Goal: Task Accomplishment & Management: Complete application form

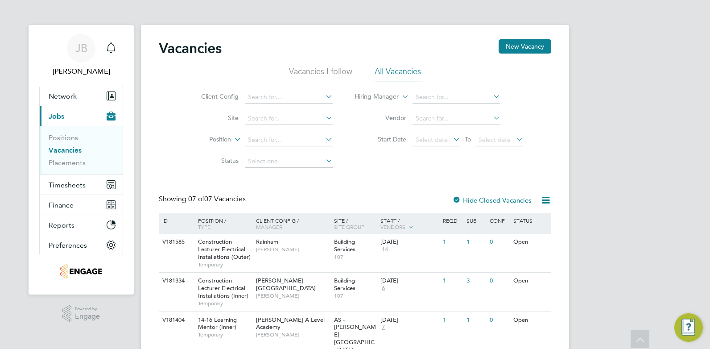
scroll to position [56, 0]
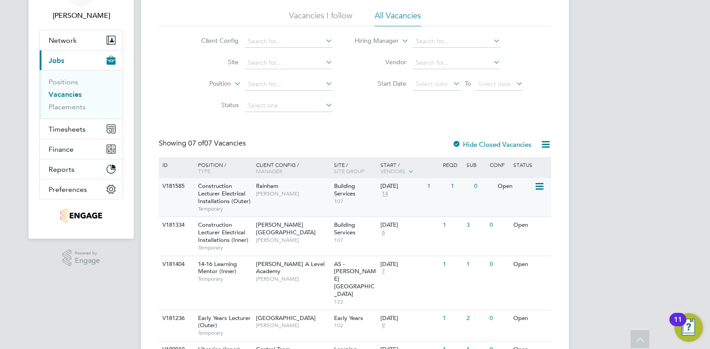
click at [313, 196] on span "[PERSON_NAME]" at bounding box center [293, 193] width 74 height 7
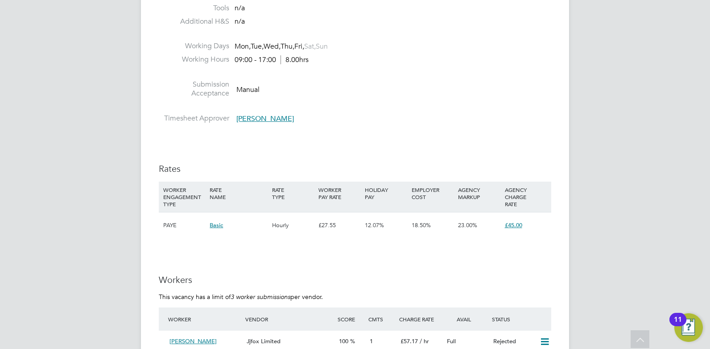
scroll to position [1560, 0]
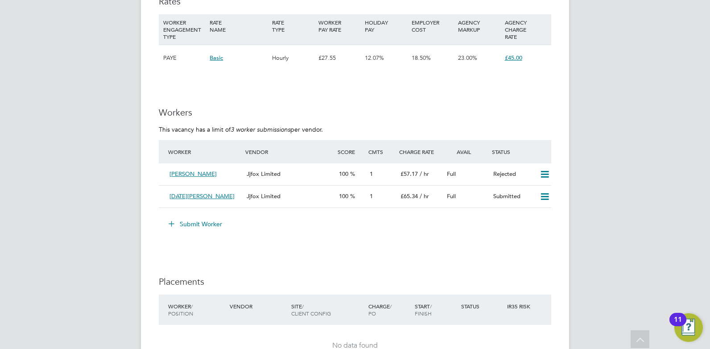
click at [195, 222] on button "Submit Worker" at bounding box center [195, 224] width 67 height 14
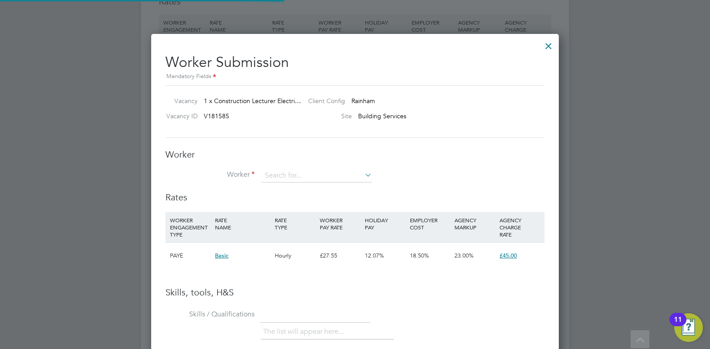
scroll to position [563, 408]
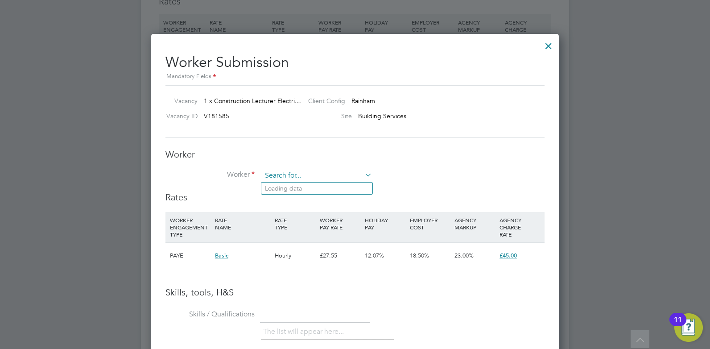
click at [296, 176] on input at bounding box center [317, 175] width 110 height 13
type input "w"
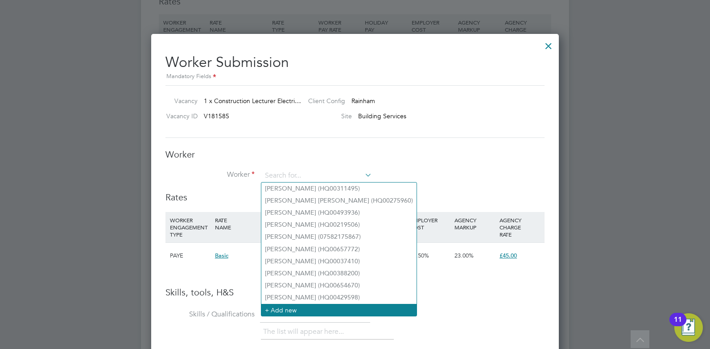
click at [301, 308] on li "+ Add new" at bounding box center [338, 310] width 155 height 12
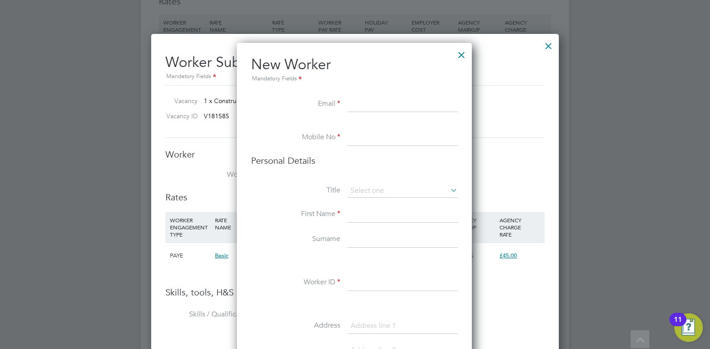
paste input "[EMAIL_ADDRESS][DOMAIN_NAME]"
type input "[EMAIL_ADDRESS][DOMAIN_NAME]"
click at [361, 137] on input at bounding box center [402, 138] width 110 height 16
paste input "07984106734"
type input "07984106734"
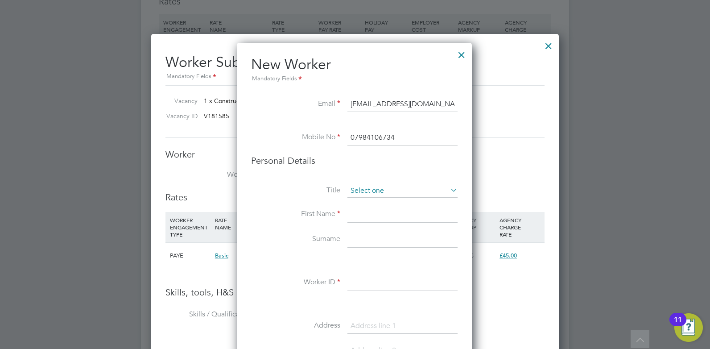
click at [379, 190] on input at bounding box center [402, 190] width 110 height 13
click at [371, 206] on li "Mr" at bounding box center [402, 203] width 111 height 12
type input "Mr"
click at [375, 213] on input at bounding box center [402, 214] width 110 height 16
paste input "[PERSON_NAME]"
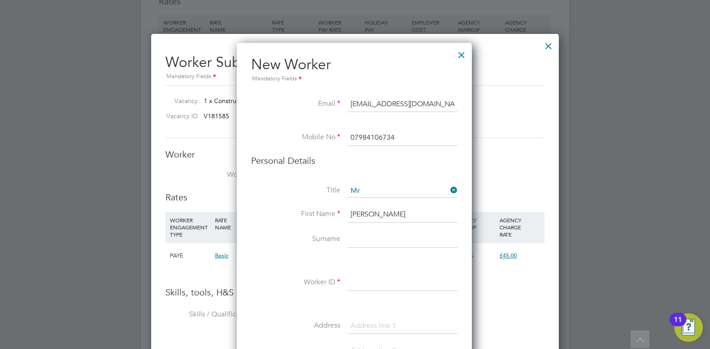
type input "[PERSON_NAME]"
click at [370, 241] on input at bounding box center [402, 239] width 110 height 16
paste input "Sealey"
type input "Sealey"
click at [361, 279] on input at bounding box center [402, 283] width 110 height 16
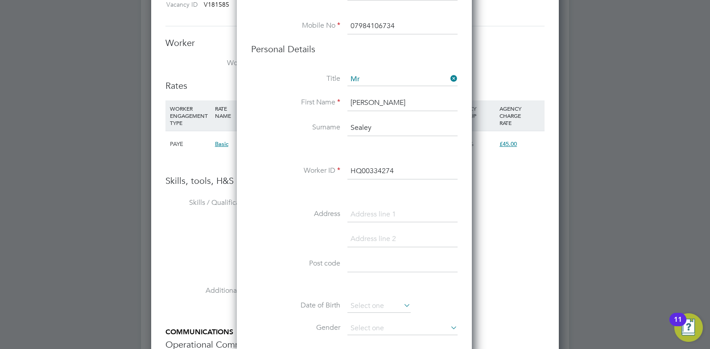
scroll to position [1727, 0]
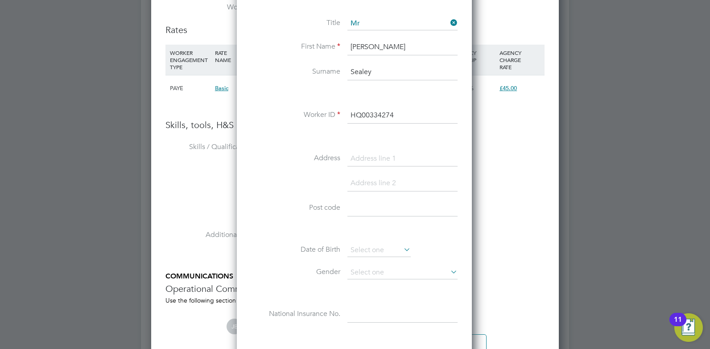
type input "HQ00334274"
click at [376, 206] on input at bounding box center [402, 208] width 110 height 16
paste input "SE25 4LH"
type input "SE25 4LH"
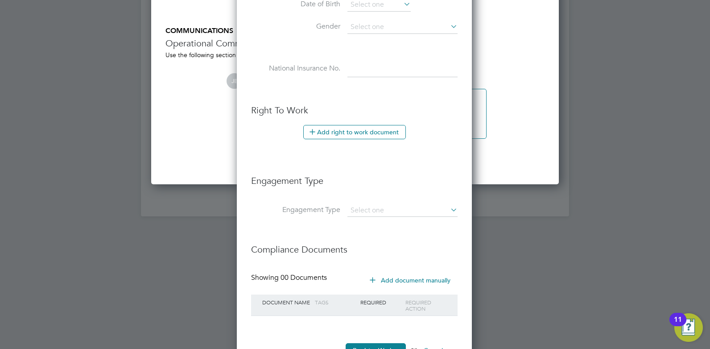
scroll to position [2008, 0]
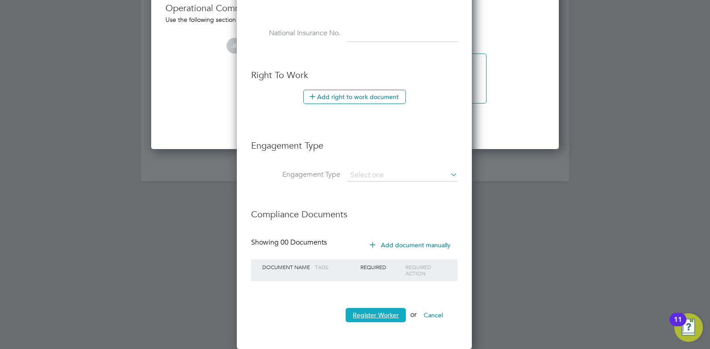
click at [366, 316] on button "Register Worker" at bounding box center [375, 315] width 60 height 14
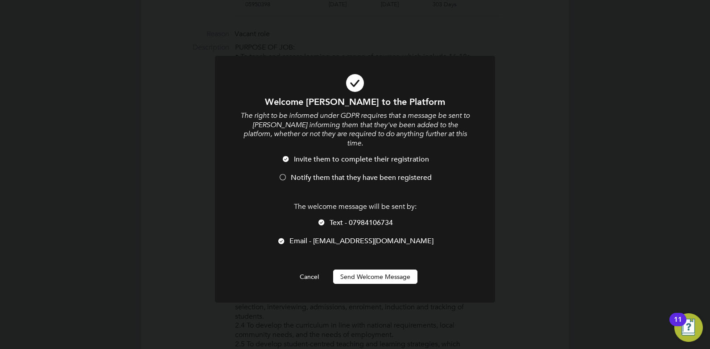
scroll to position [754, 236]
click at [322, 218] on div at bounding box center [321, 222] width 9 height 9
click at [373, 269] on button "Send Welcome Message" at bounding box center [375, 276] width 84 height 14
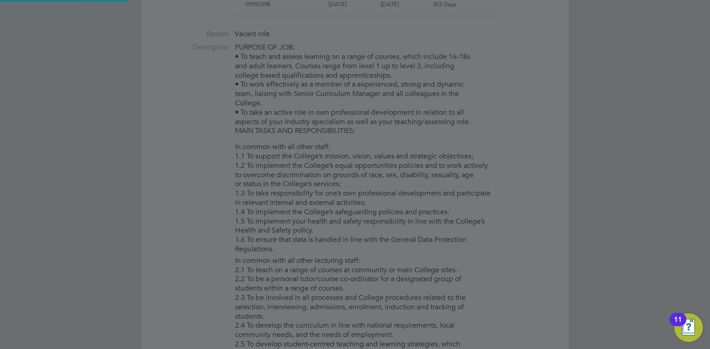
type input "[PERSON_NAME] (HQ00334274)"
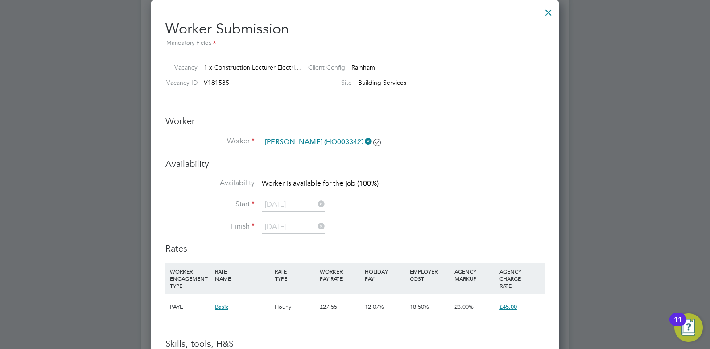
scroll to position [1538, 0]
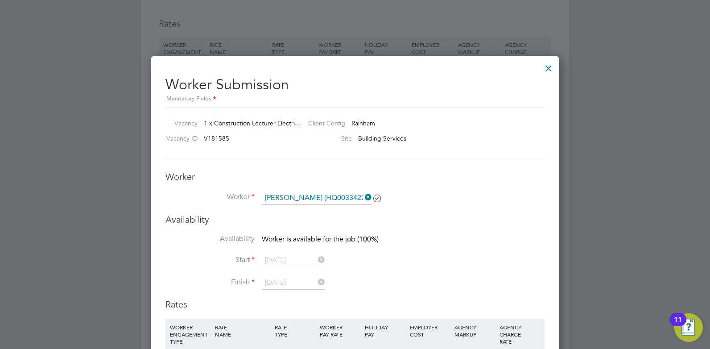
click at [552, 71] on div at bounding box center [548, 66] width 16 height 16
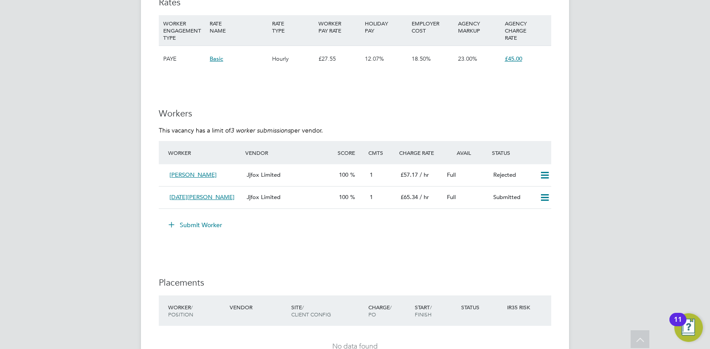
scroll to position [1560, 0]
click at [205, 221] on button "Submit Worker" at bounding box center [195, 224] width 67 height 14
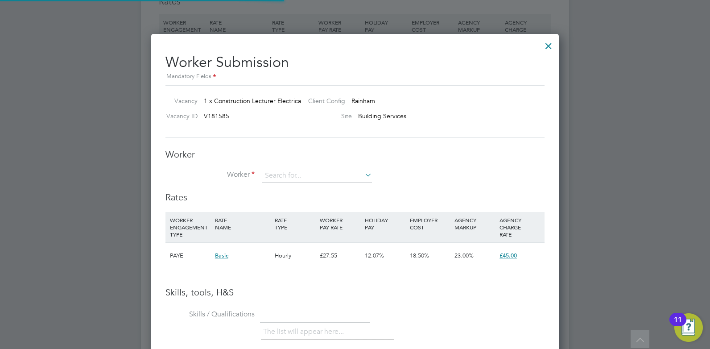
scroll to position [563, 408]
click at [284, 174] on input at bounding box center [317, 175] width 110 height 13
click at [289, 187] on li "[PERSON_NAME] (HQ00334274)" at bounding box center [321, 188] width 121 height 12
type input "[PERSON_NAME] (HQ00334274)"
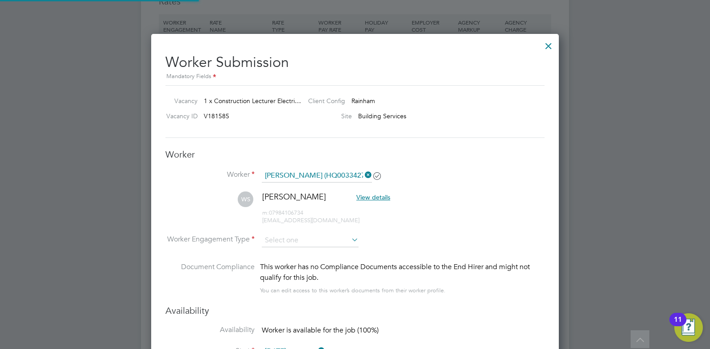
scroll to position [4, 4]
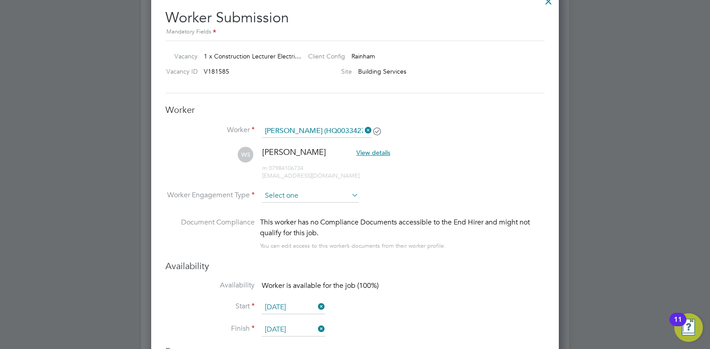
click at [288, 193] on input at bounding box center [310, 195] width 97 height 13
click at [282, 219] on li "PAYE" at bounding box center [310, 220] width 98 height 12
type input "PAYE"
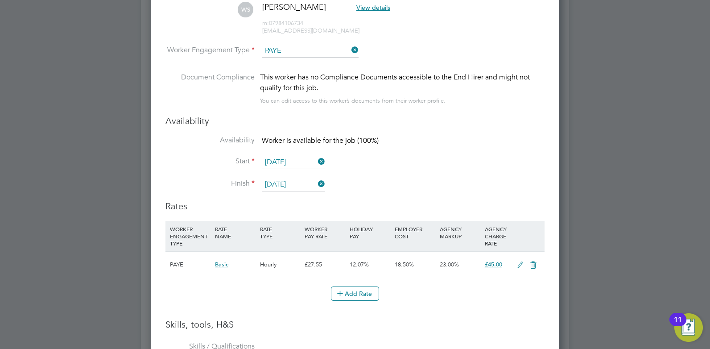
click at [517, 266] on icon at bounding box center [519, 264] width 11 height 7
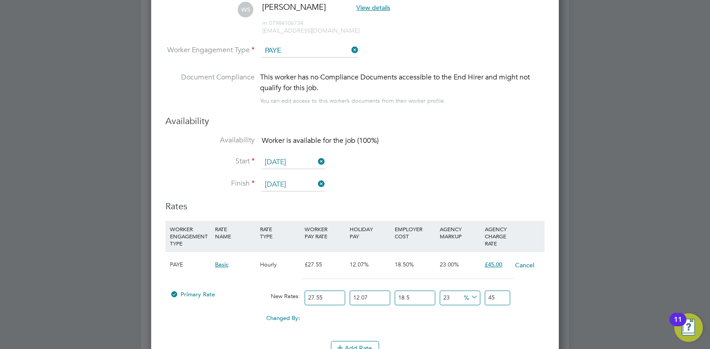
click at [330, 297] on input "27.55" at bounding box center [324, 297] width 41 height 15
type input "27.5"
type input "44.9205978375"
type input "27"
type input "44.103859695"
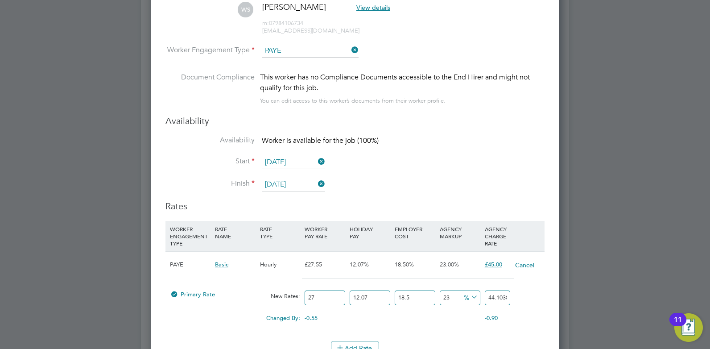
type input "2"
type input "3.26695257"
type input "3"
type input "4.900428855"
type input "36"
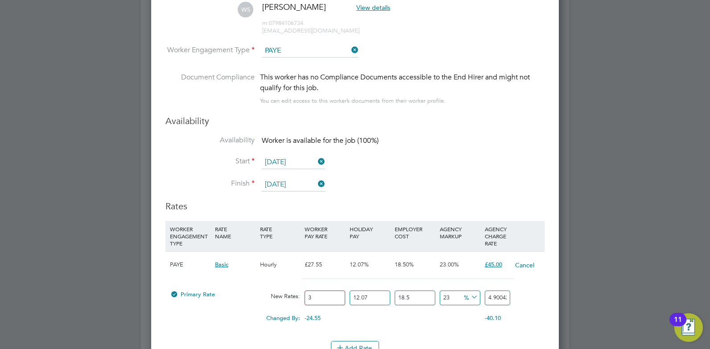
type input "58.80514626"
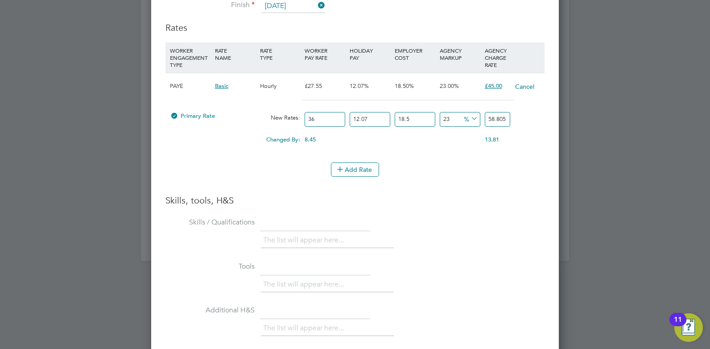
type input "3"
type input "4.900428855"
type input "35"
type input "57.171669975"
type input "3"
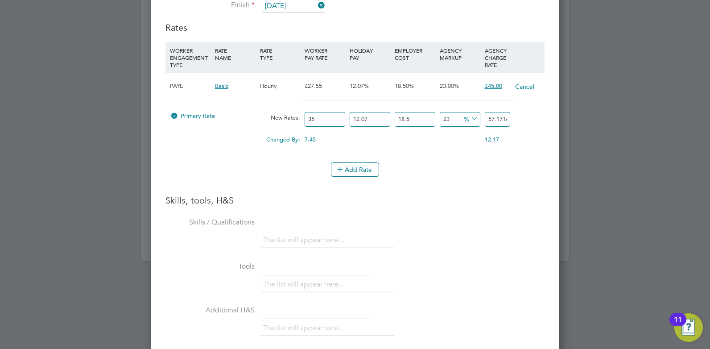
type input "4.900428855"
type input "36"
type input "58.80514626"
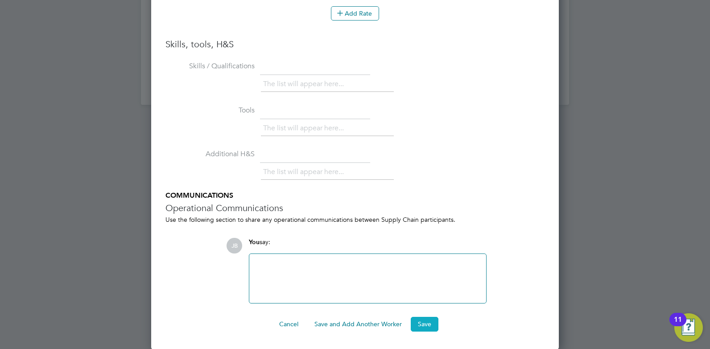
type input "36"
click at [424, 325] on button "Save" at bounding box center [425, 324] width 28 height 14
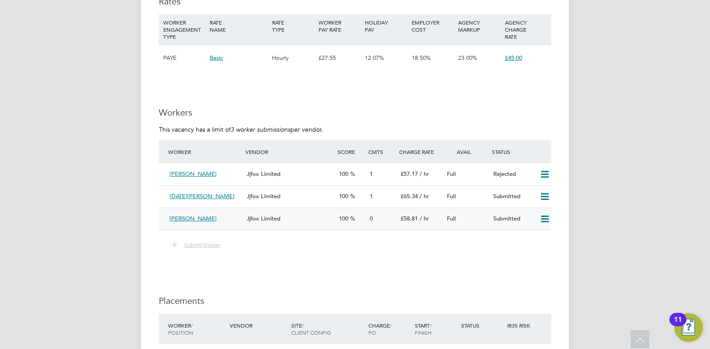
click at [319, 220] on div "Jjfox Limited" at bounding box center [289, 218] width 92 height 15
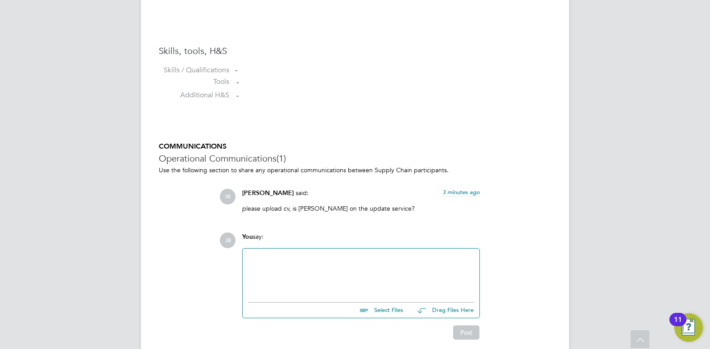
scroll to position [728, 0]
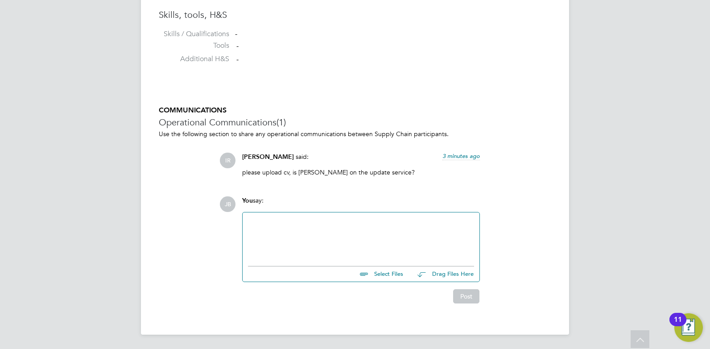
click at [357, 228] on div at bounding box center [361, 237] width 226 height 38
click at [387, 273] on input "file" at bounding box center [407, 272] width 134 height 12
type input "C:\fakepath\[PERSON_NAME] - HQ 334274.docx"
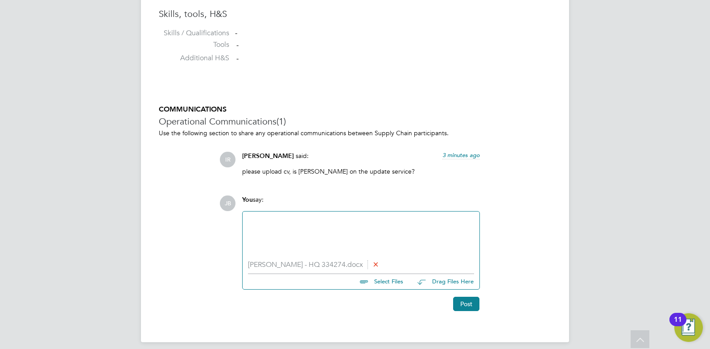
click at [314, 234] on div at bounding box center [361, 236] width 226 height 38
click at [337, 239] on div "Please see attached his CV." at bounding box center [361, 237] width 226 height 8
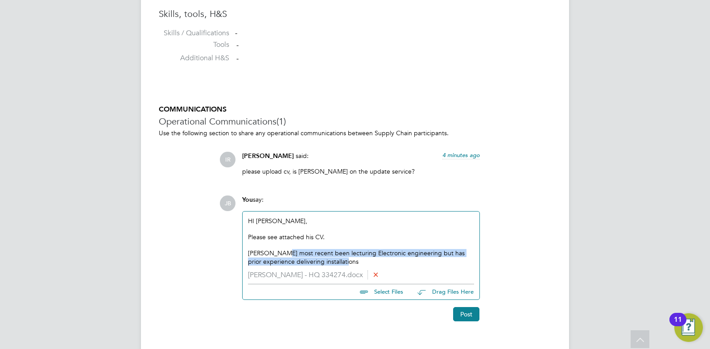
drag, startPoint x: 352, startPoint y: 263, endPoint x: 280, endPoint y: 254, distance: 72.8
click at [280, 254] on div "[PERSON_NAME] most recent been lecturing Electronic engineering but has prior e…" at bounding box center [361, 257] width 226 height 16
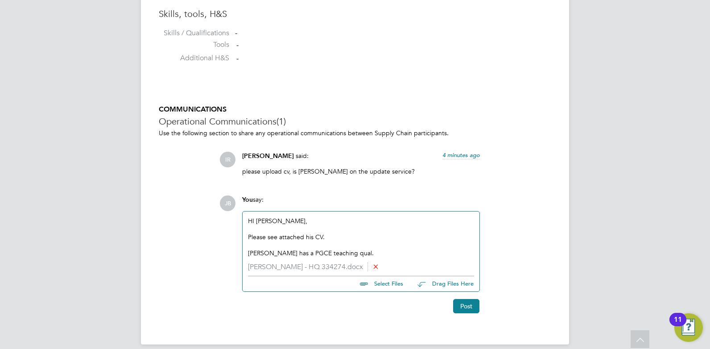
click at [366, 251] on div "[PERSON_NAME] has a PGCE teaching qual." at bounding box center [361, 253] width 226 height 8
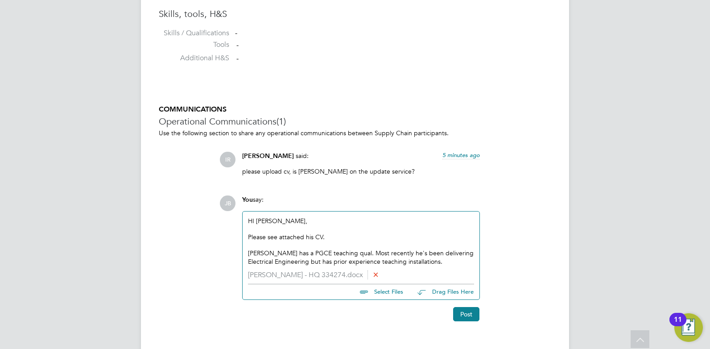
click at [423, 261] on div "[PERSON_NAME] has a PGCE teaching qual. Most recently he's been delivering Elec…" at bounding box center [361, 257] width 226 height 16
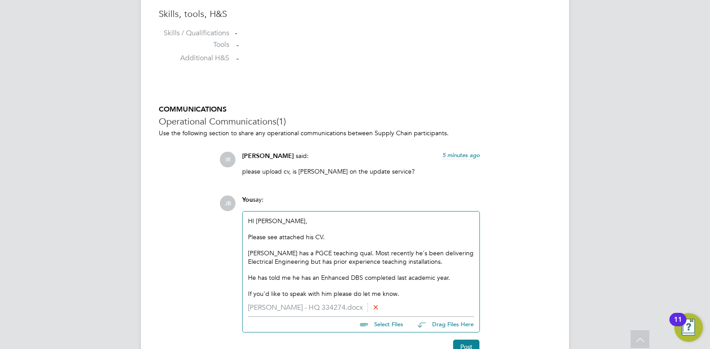
scroll to position [779, 0]
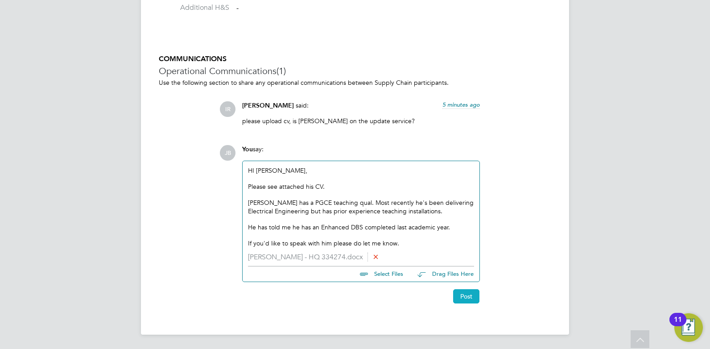
click at [466, 298] on button "Post" at bounding box center [466, 296] width 26 height 14
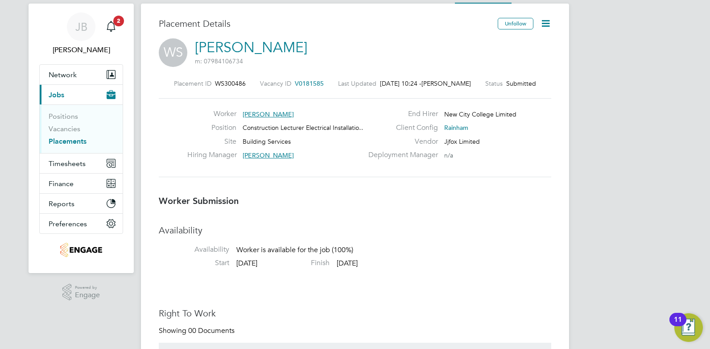
scroll to position [0, 0]
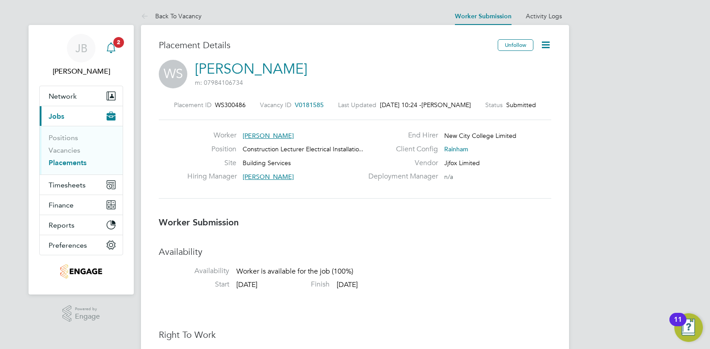
click at [110, 43] on icon "Main navigation" at bounding box center [111, 47] width 11 height 11
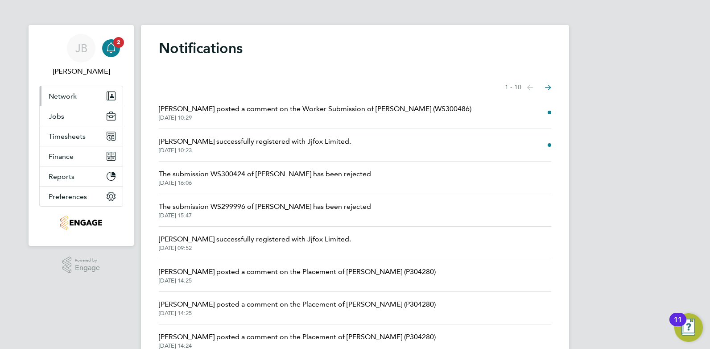
click at [79, 95] on button "Network" at bounding box center [81, 96] width 83 height 20
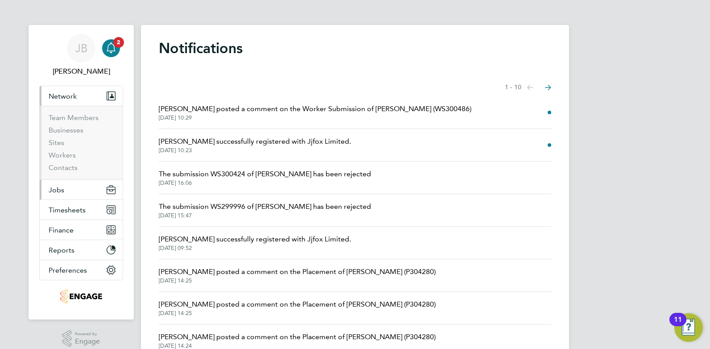
click at [81, 189] on button "Jobs" at bounding box center [81, 190] width 83 height 20
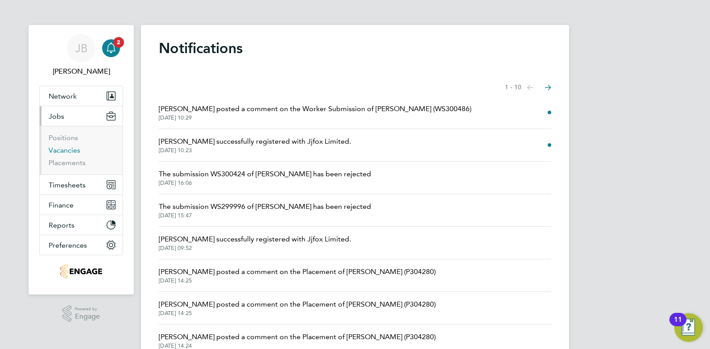
click at [66, 151] on link "Vacancies" at bounding box center [65, 150] width 32 height 8
